Goal: Use online tool/utility: Utilize a website feature to perform a specific function

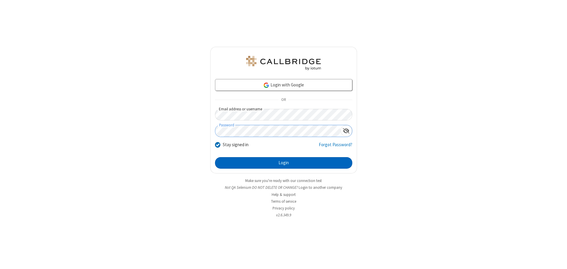
click at [283, 163] on button "Login" at bounding box center [283, 163] width 137 height 12
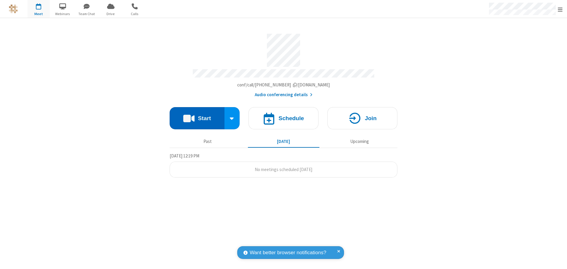
click at [197, 116] on button "Start" at bounding box center [197, 118] width 55 height 22
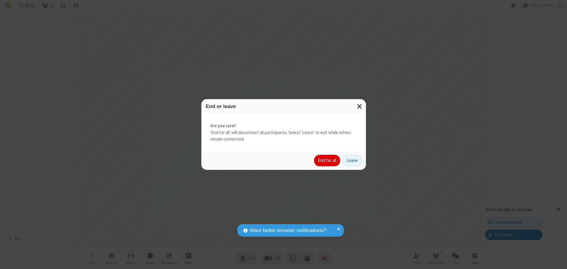
click at [327, 161] on button "End for all" at bounding box center [327, 161] width 26 height 12
